Goal: Navigation & Orientation: Find specific page/section

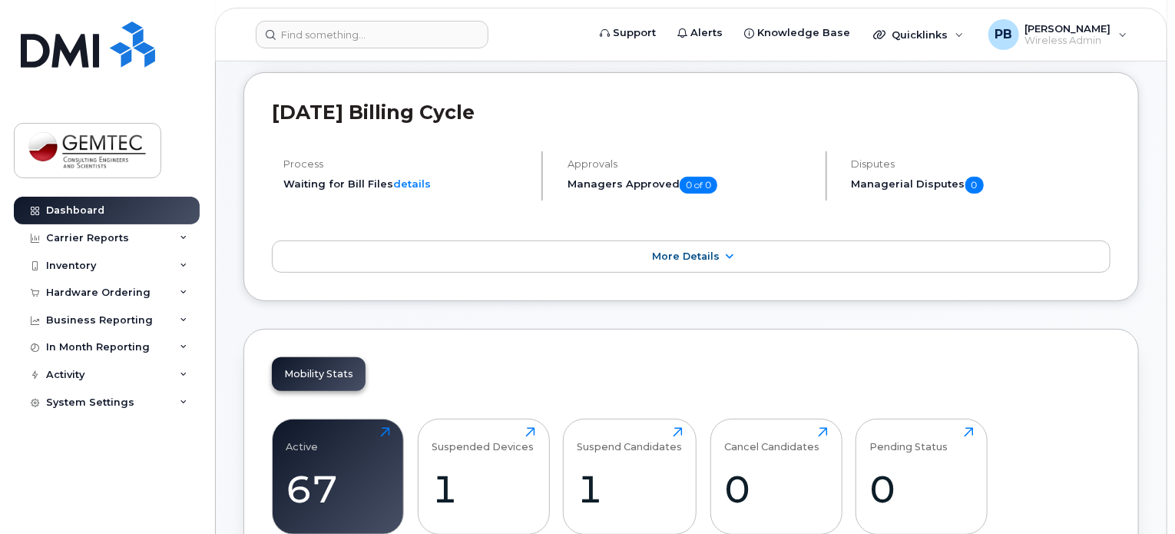
scroll to position [230, 0]
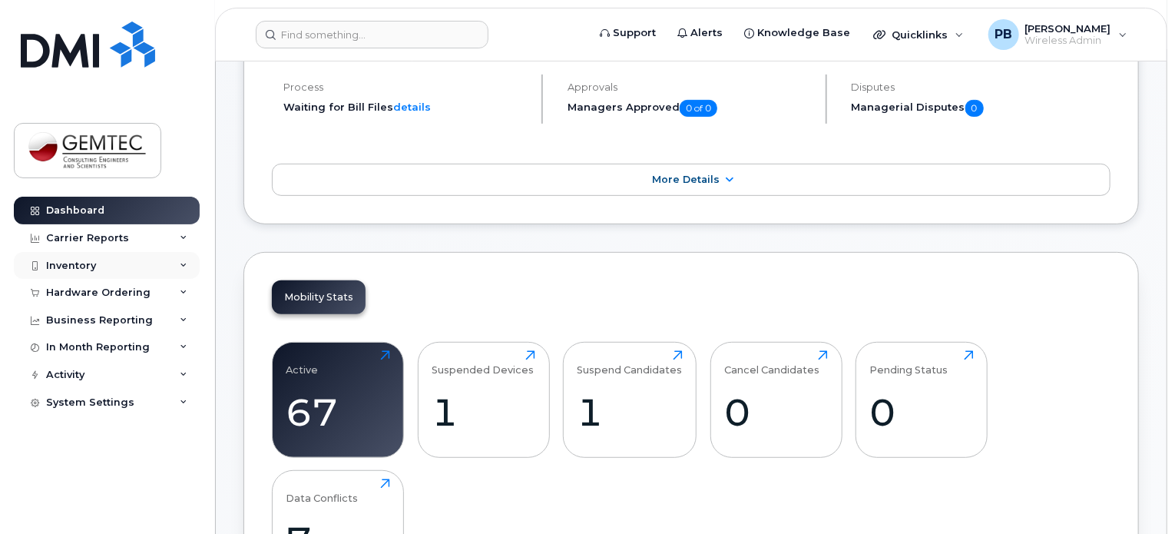
click at [62, 260] on div "Inventory" at bounding box center [71, 266] width 50 height 12
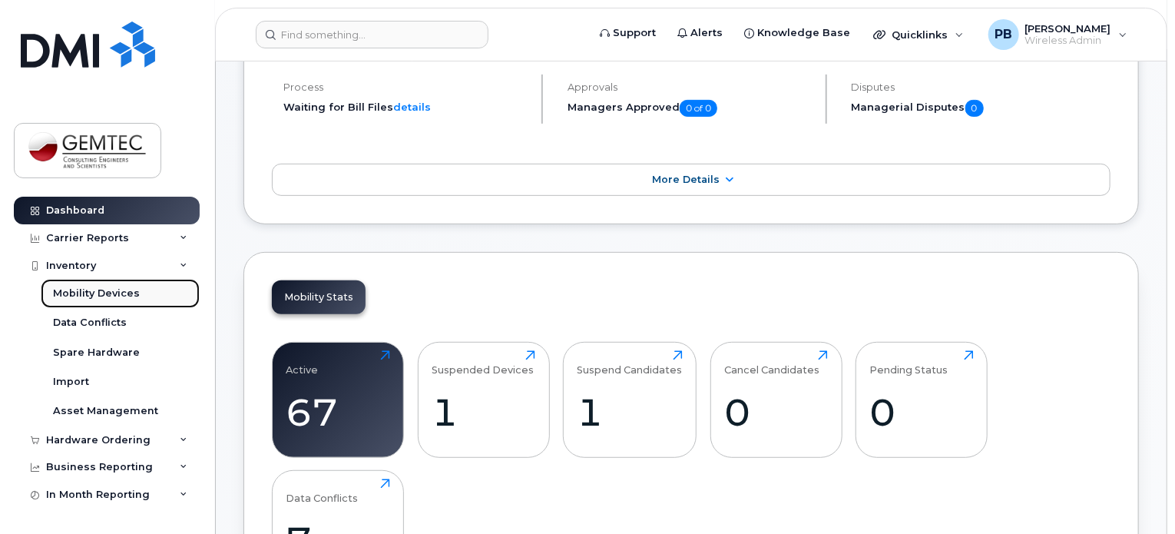
click at [132, 290] on div "Mobility Devices" at bounding box center [96, 293] width 87 height 14
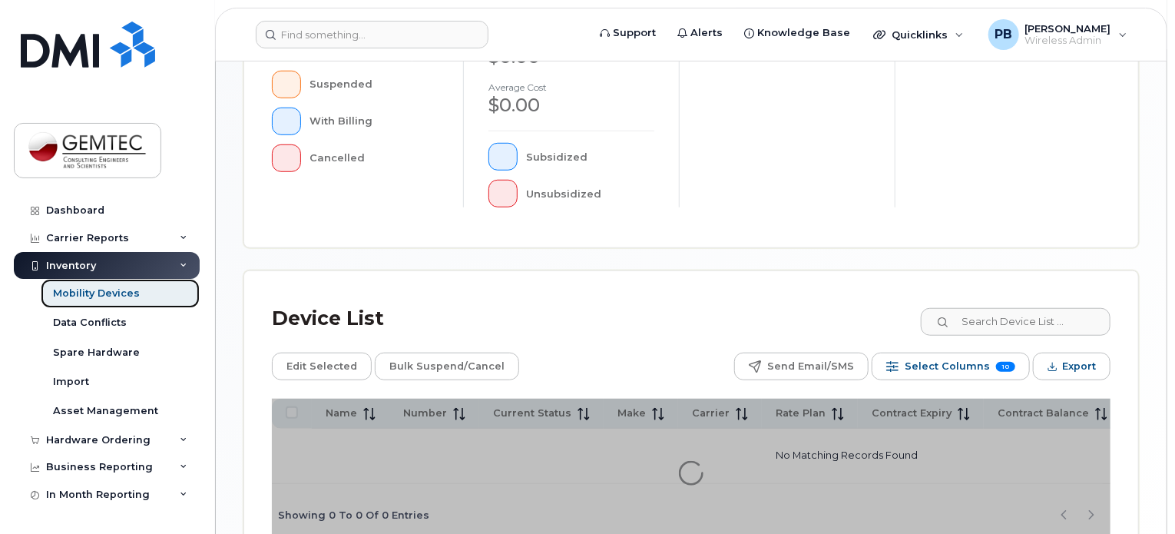
scroll to position [584, 0]
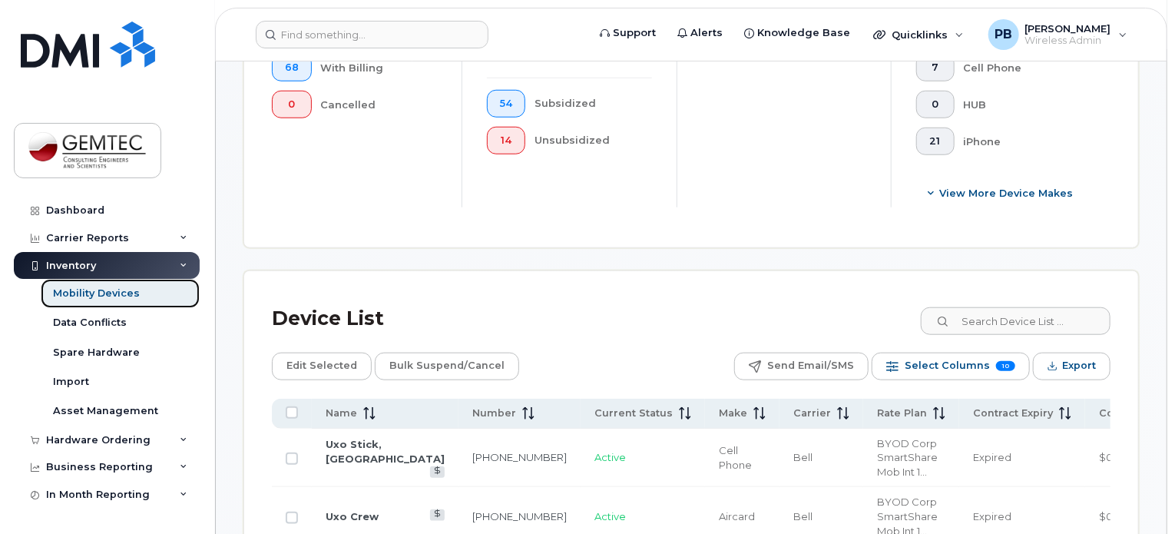
scroll to position [624, 0]
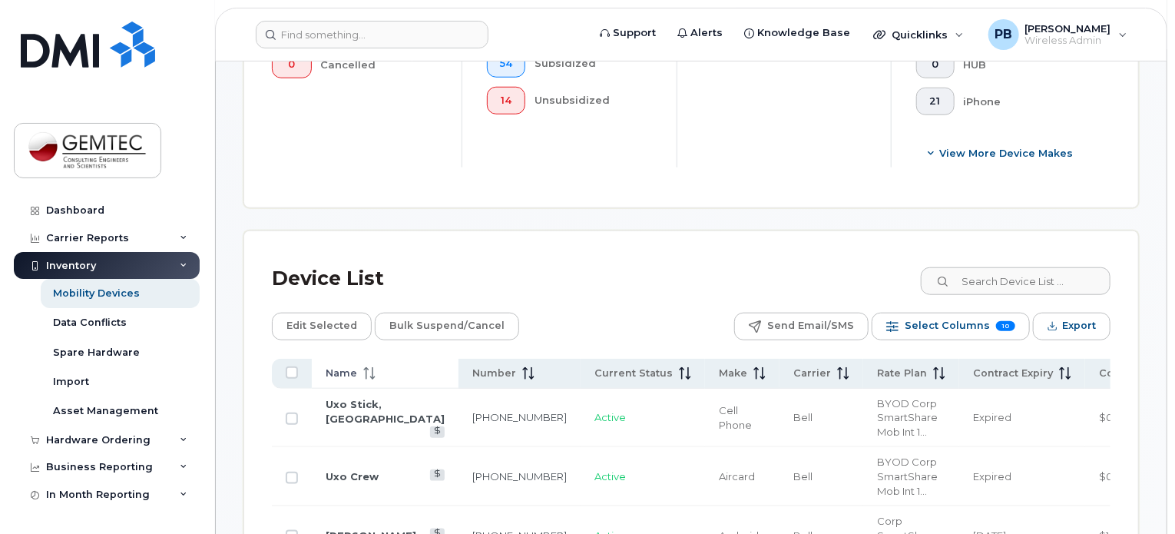
click at [366, 366] on span at bounding box center [366, 373] width 18 height 14
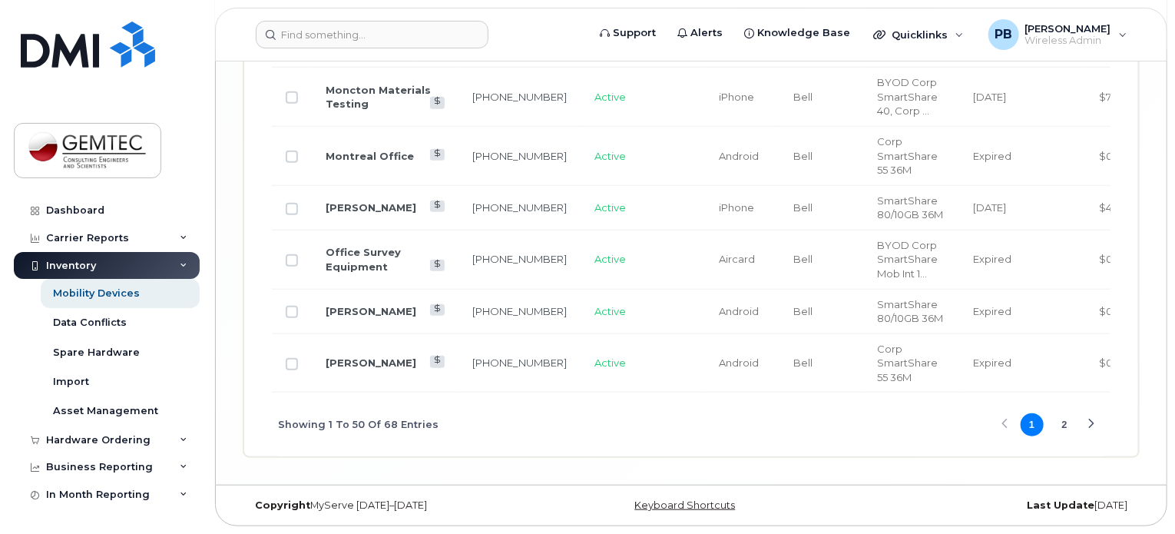
scroll to position [3511, 0]
click at [1064, 422] on button "2" at bounding box center [1064, 424] width 23 height 23
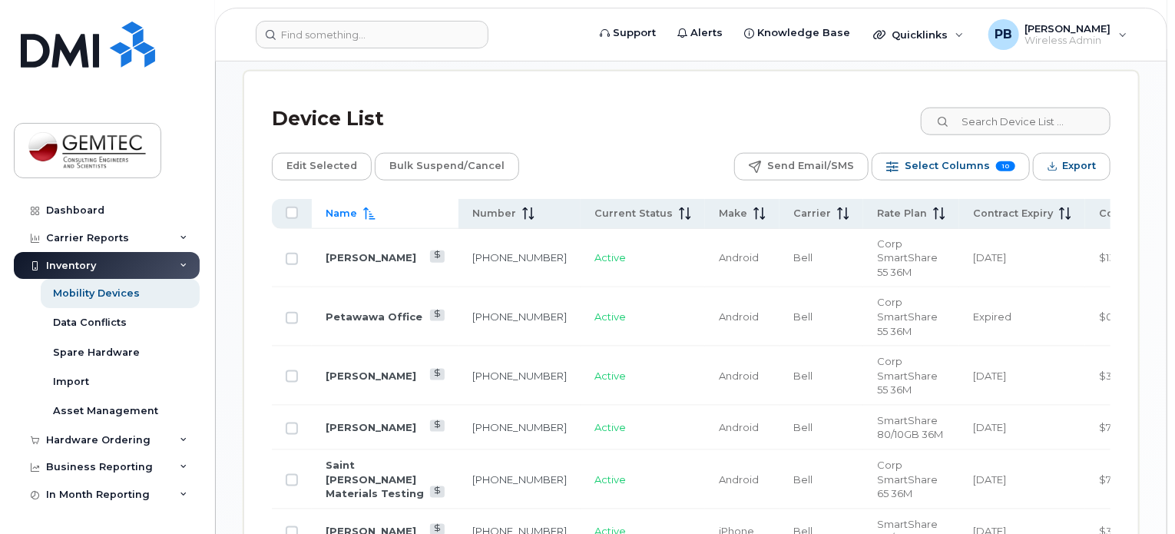
scroll to position [806, 0]
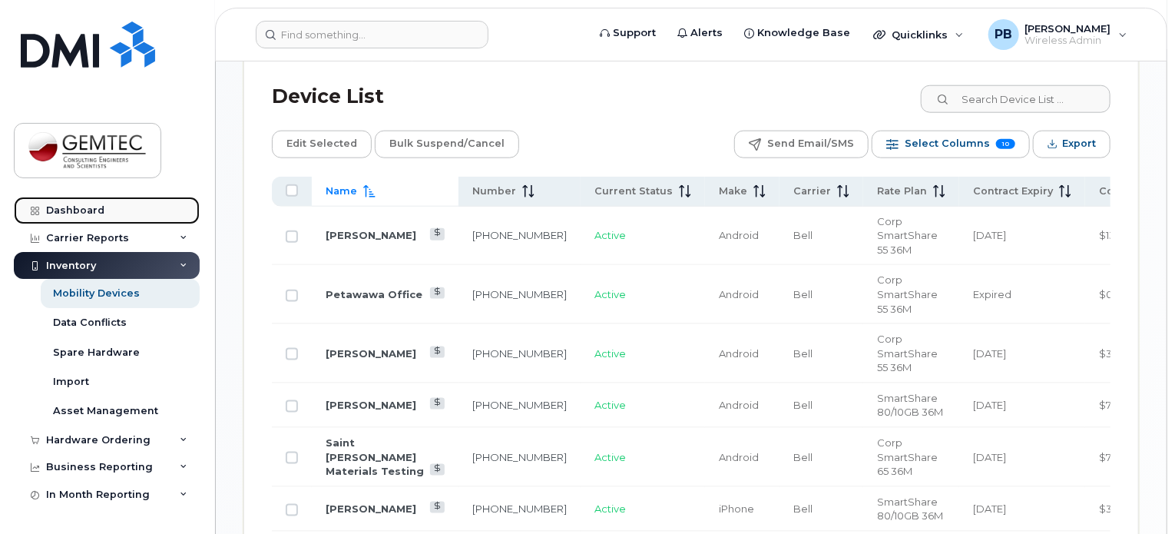
click at [66, 207] on div "Dashboard" at bounding box center [75, 210] width 58 height 12
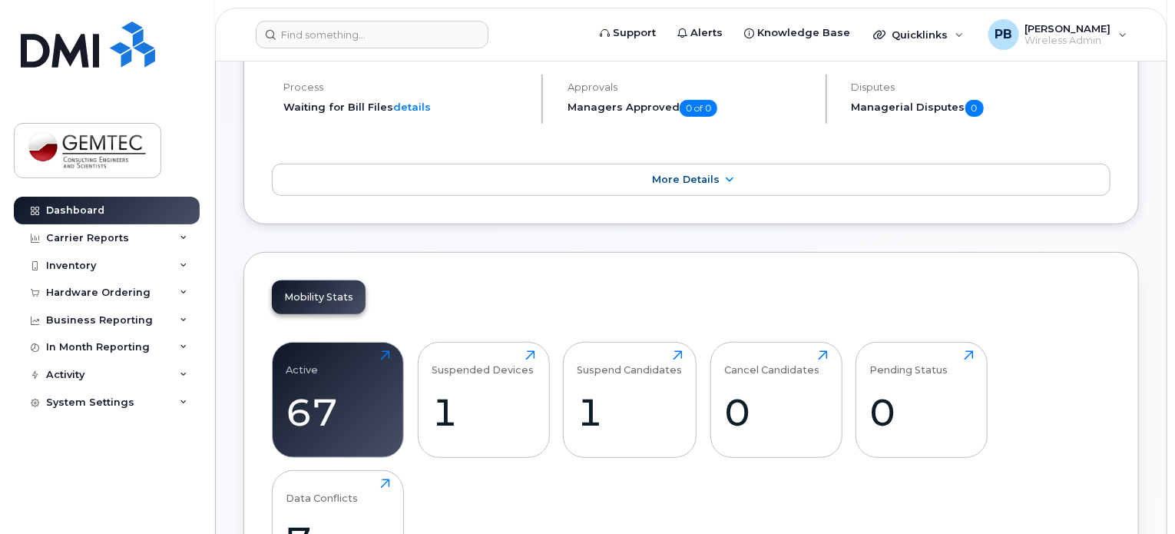
scroll to position [384, 0]
